Goal: Transaction & Acquisition: Subscribe to service/newsletter

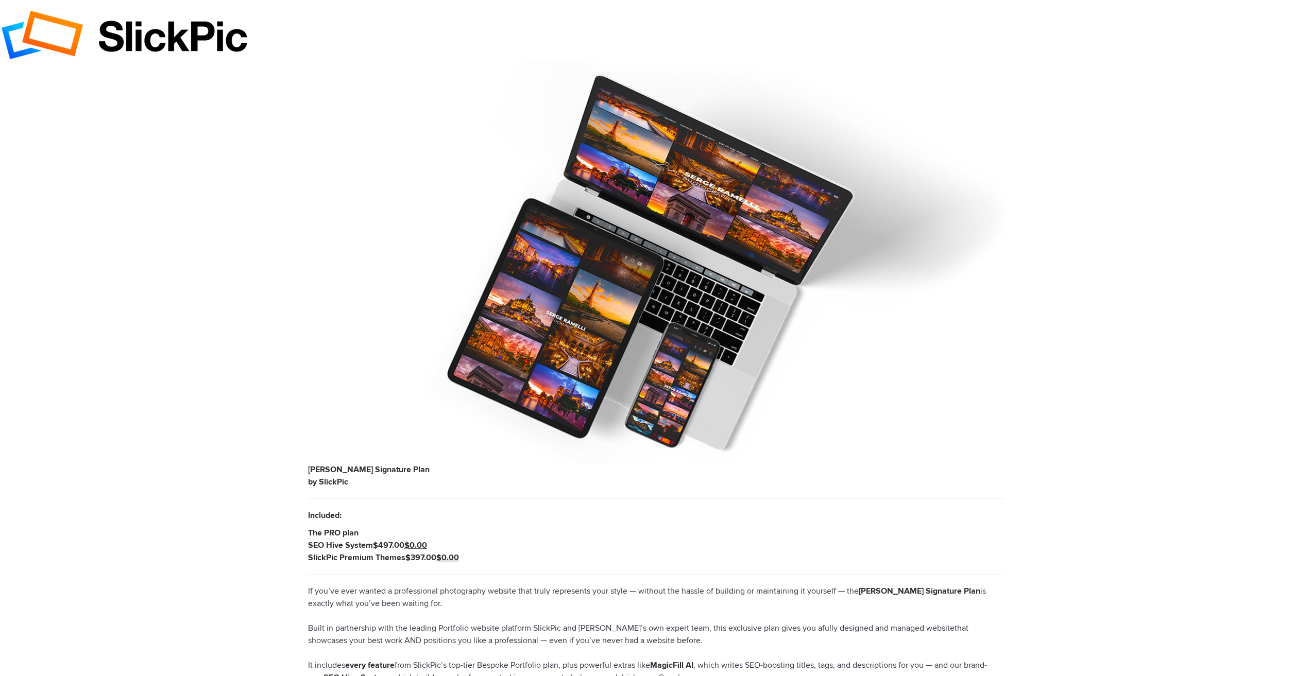
type input "[EMAIL_ADDRESS][DOMAIN_NAME]"
type input "[PERSON_NAME]"
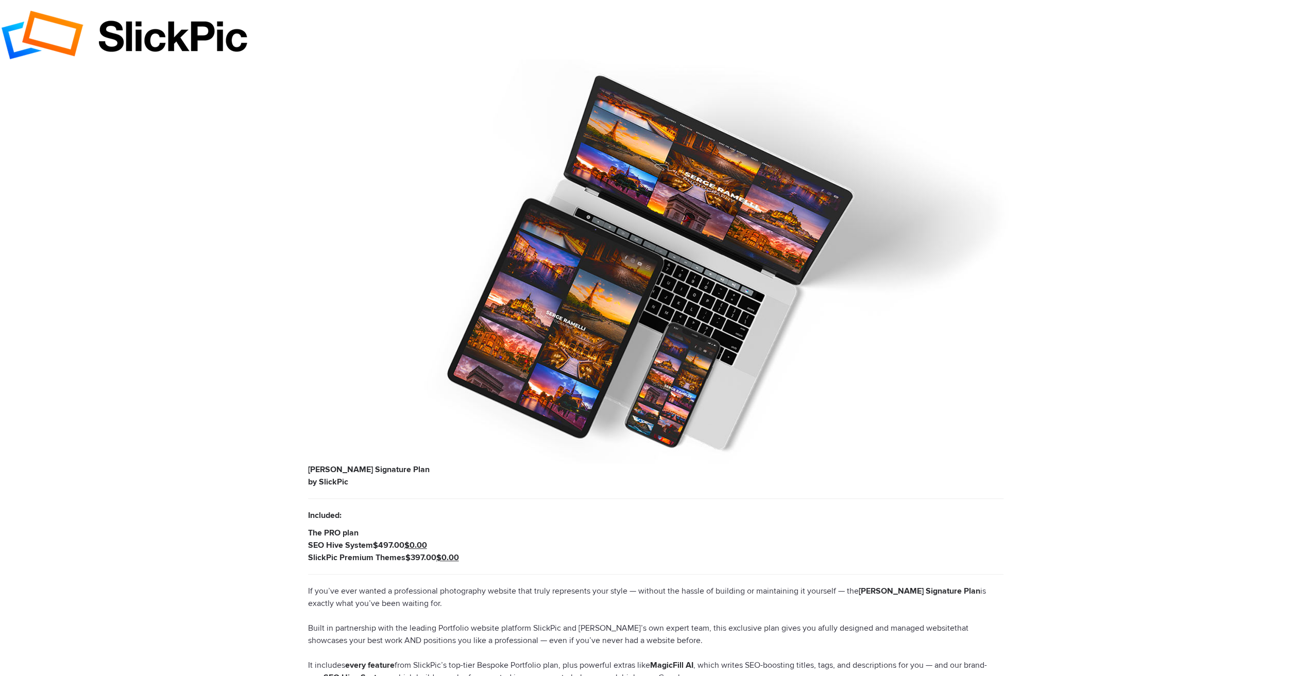
type input "[PERSON_NAME]"
checkbox input "true"
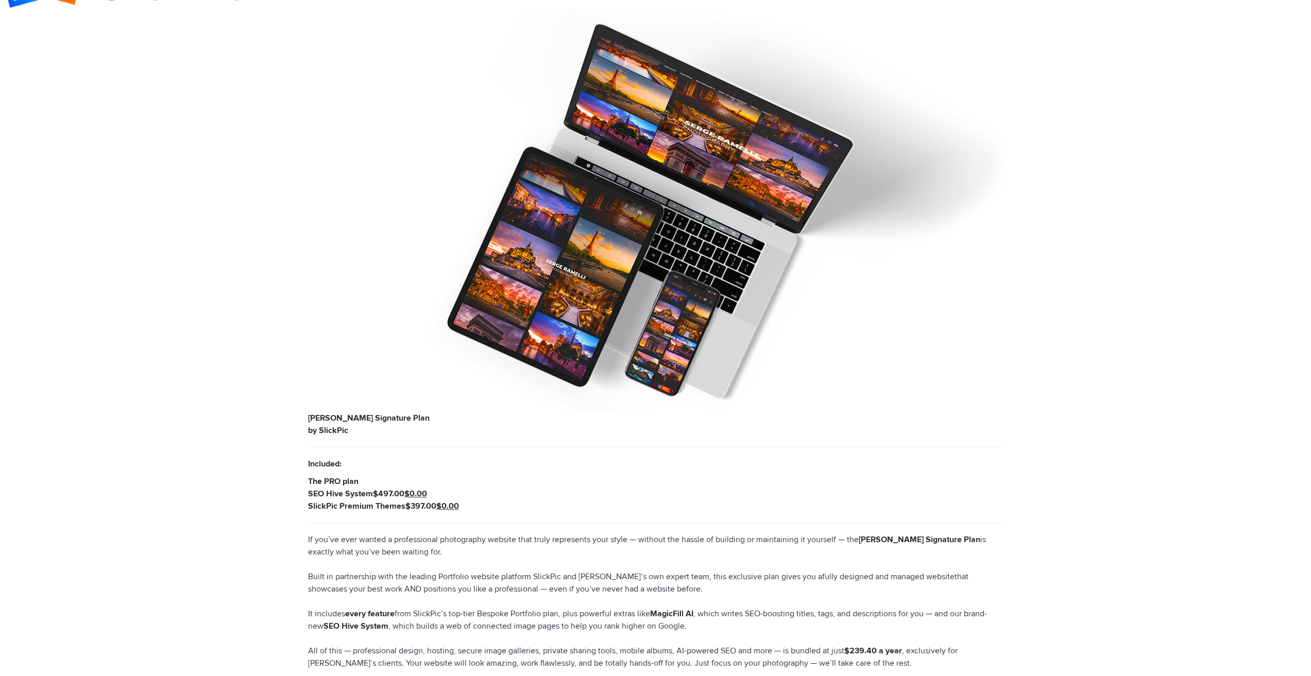
scroll to position [155, 0]
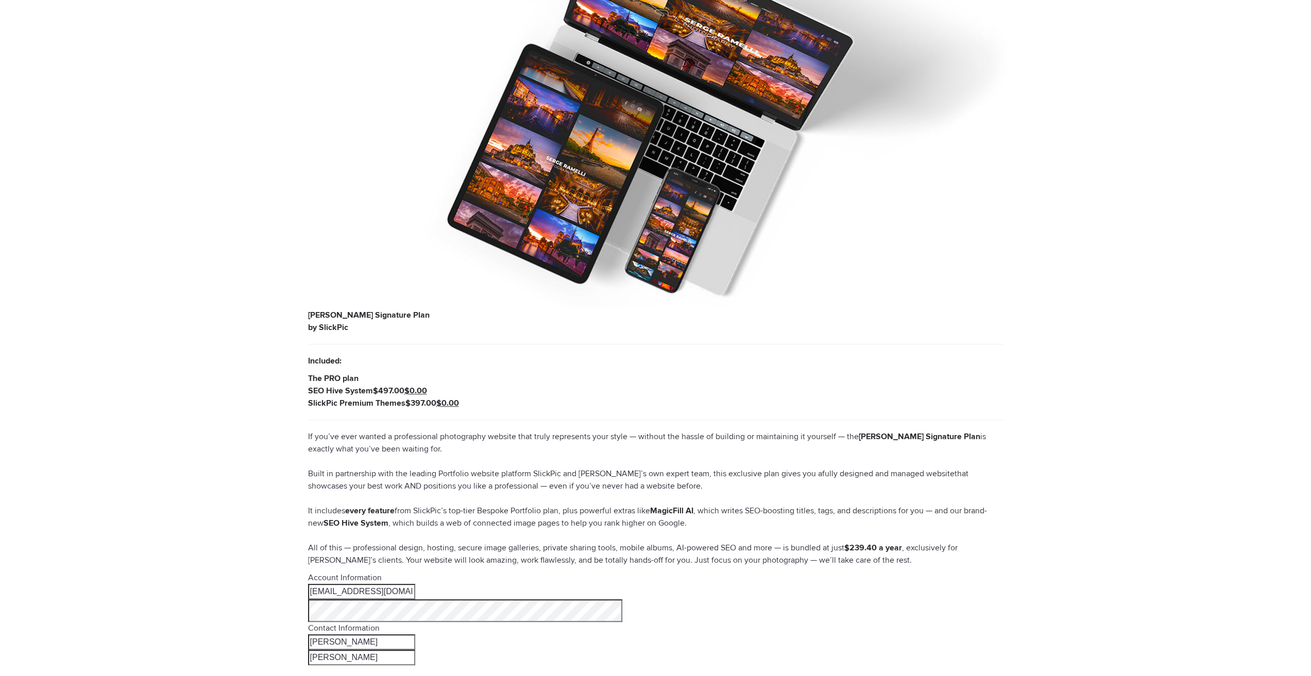
type input "10 / 27"
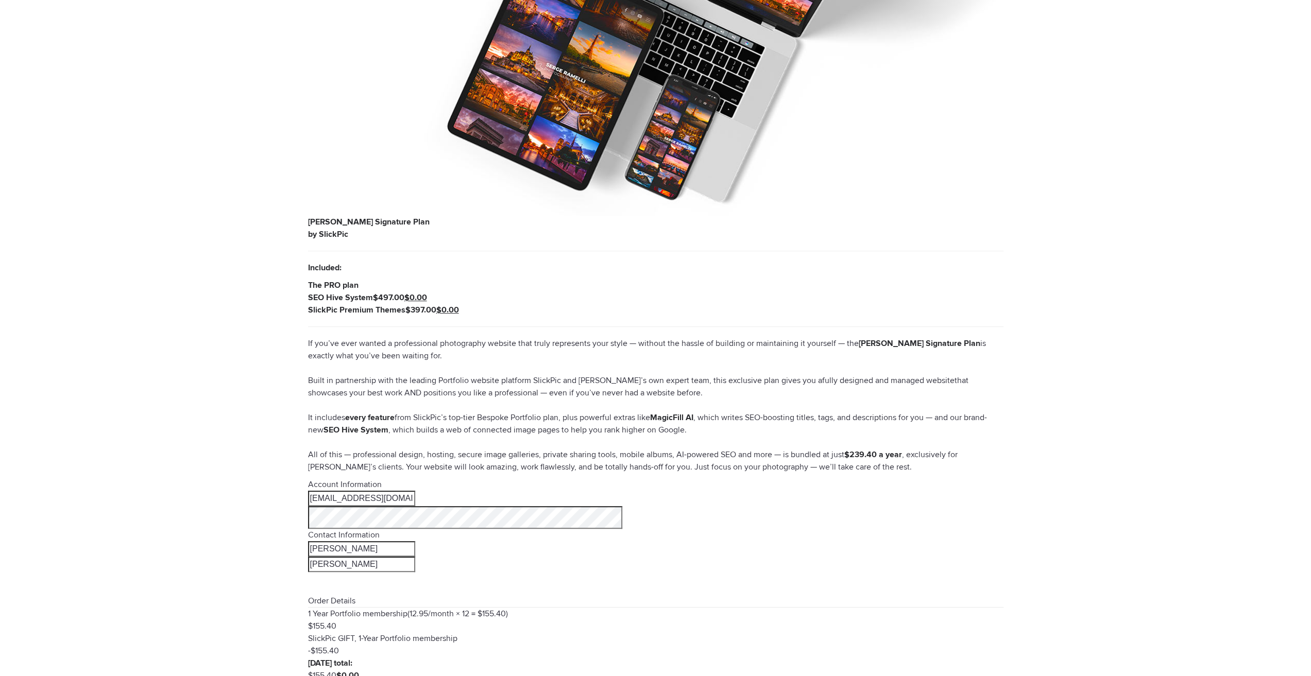
scroll to position [258, 0]
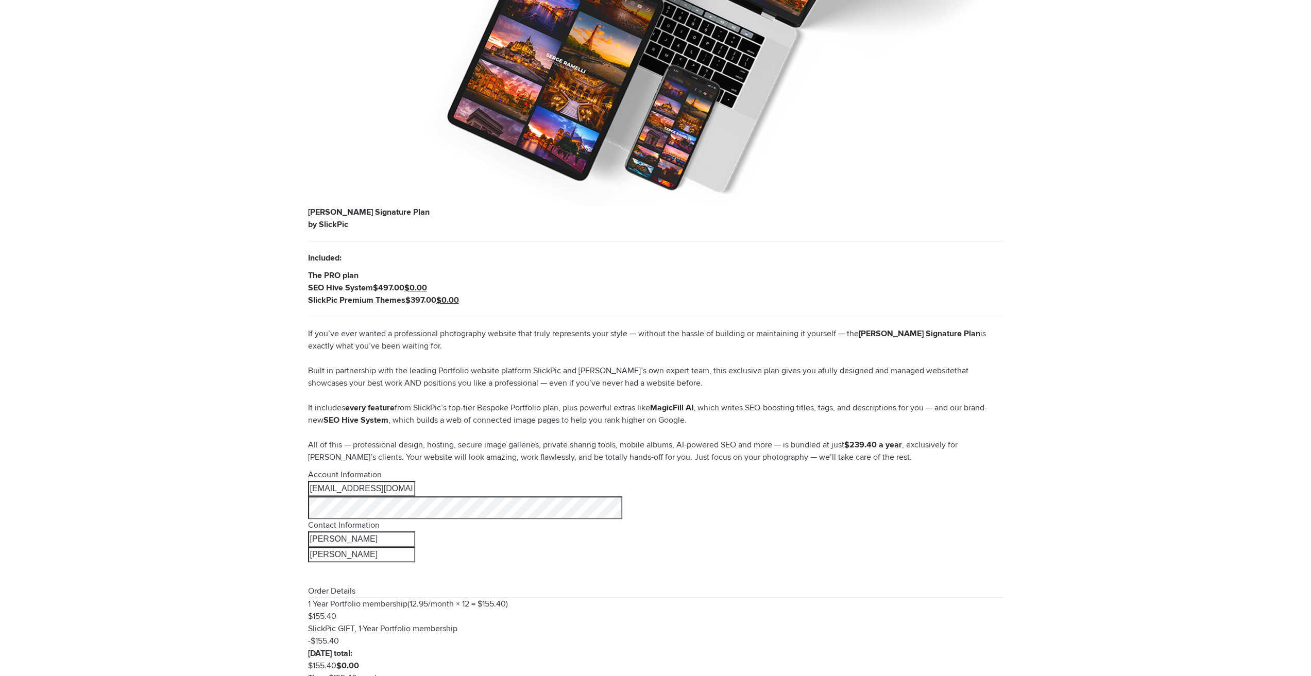
drag, startPoint x: 563, startPoint y: 518, endPoint x: 571, endPoint y: 520, distance: 8.5
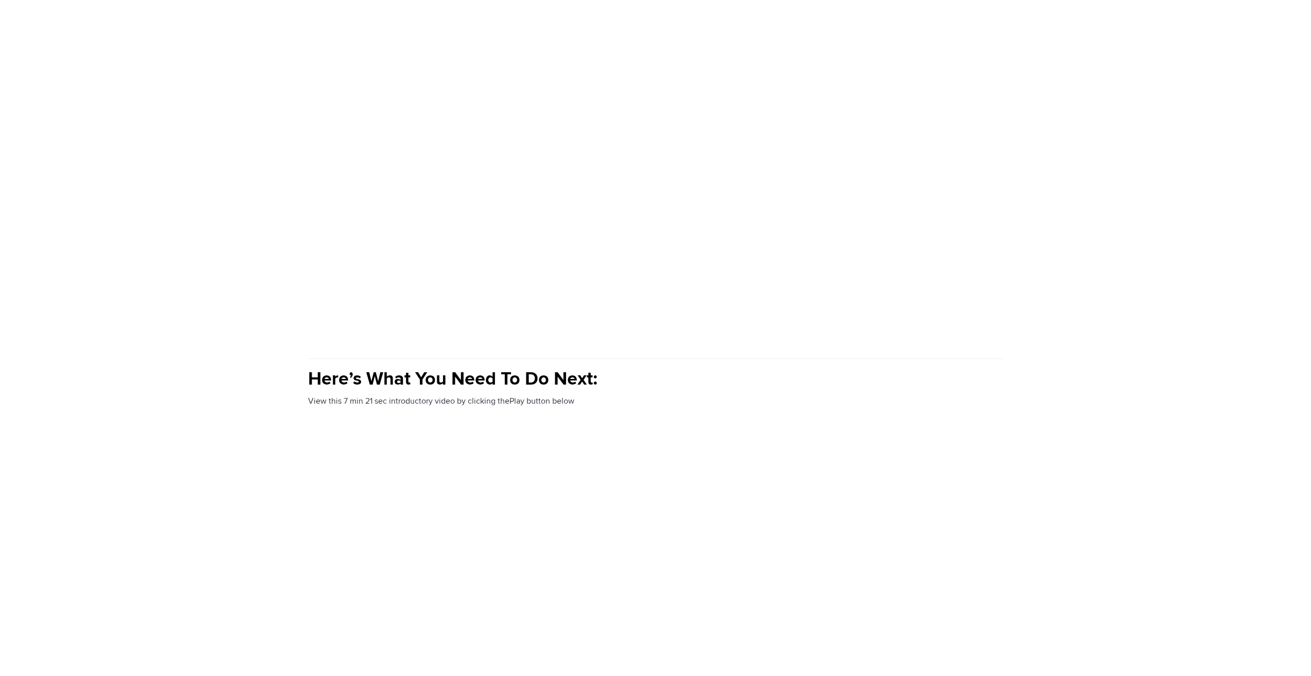
scroll to position [10, 0]
